Goal: Transaction & Acquisition: Book appointment/travel/reservation

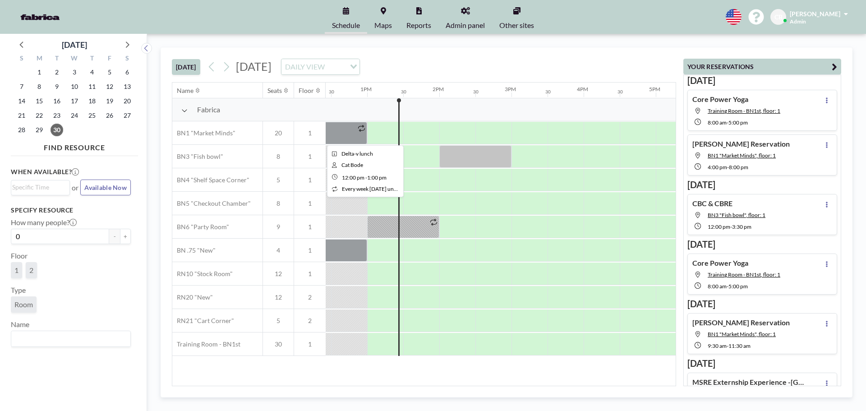
scroll to position [0, 902]
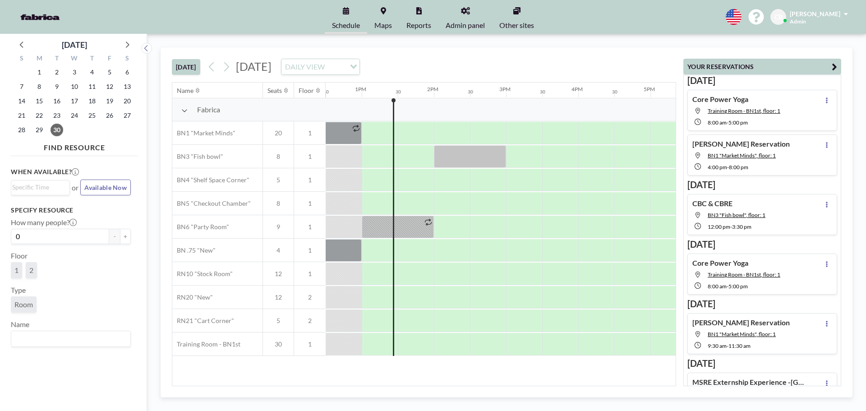
click at [389, 129] on div at bounding box center [380, 133] width 36 height 22
click at [396, 133] on div at bounding box center [396, 133] width 3 height 23
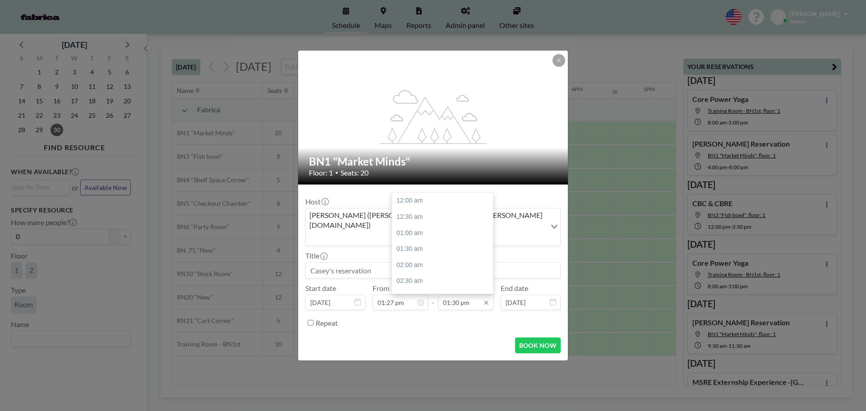
scroll to position [433, 0]
click at [449, 243] on div "03:00 pm" at bounding box center [445, 249] width 106 height 16
type input "03:00 pm"
click at [385, 263] on input at bounding box center [433, 270] width 254 height 15
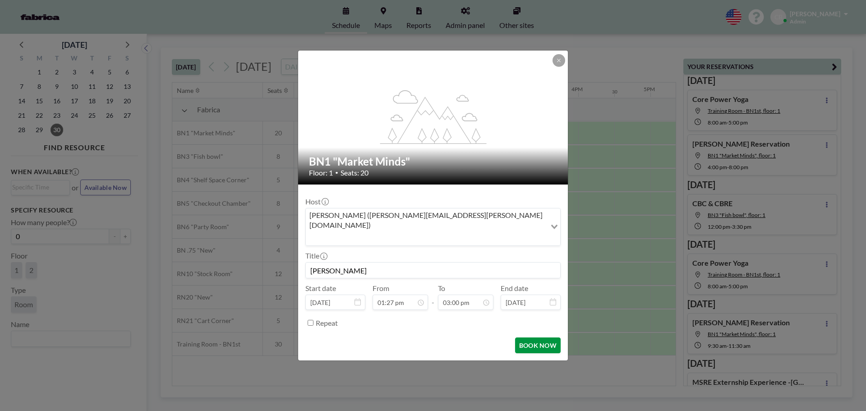
scroll to position [482, 0]
type input "[PERSON_NAME]"
click at [405, 229] on div "[PERSON_NAME] ([PERSON_NAME][EMAIL_ADDRESS][PERSON_NAME][DOMAIN_NAME])" at bounding box center [426, 226] width 240 height 36
click at [542, 337] on button "BOOK NOW" at bounding box center [538, 345] width 46 height 16
